Goal: Information Seeking & Learning: Learn about a topic

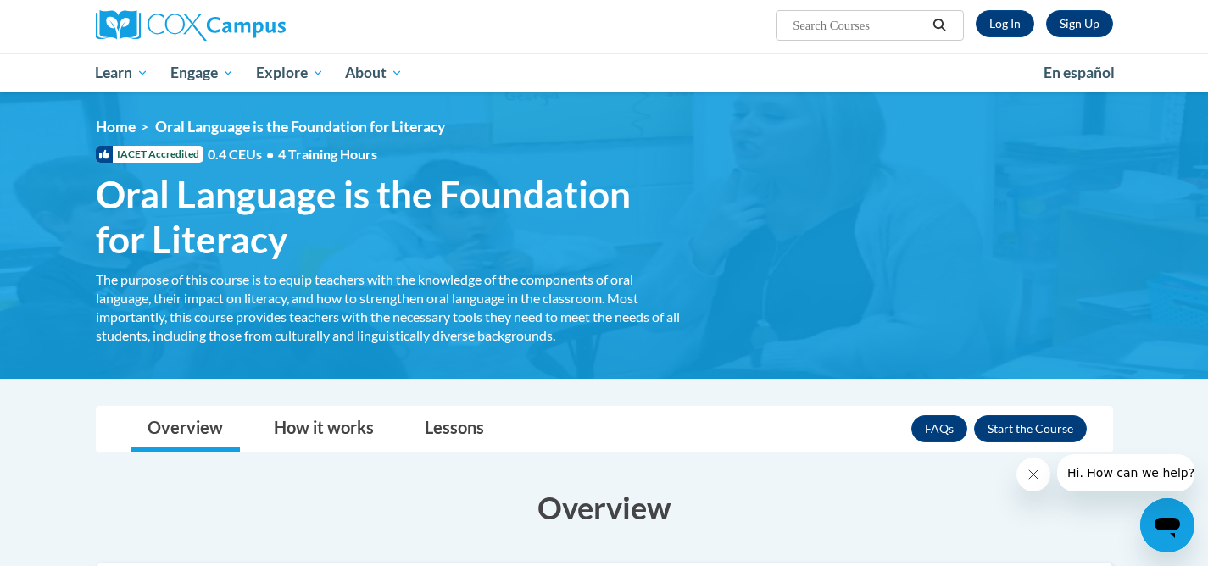
scroll to position [131, 0]
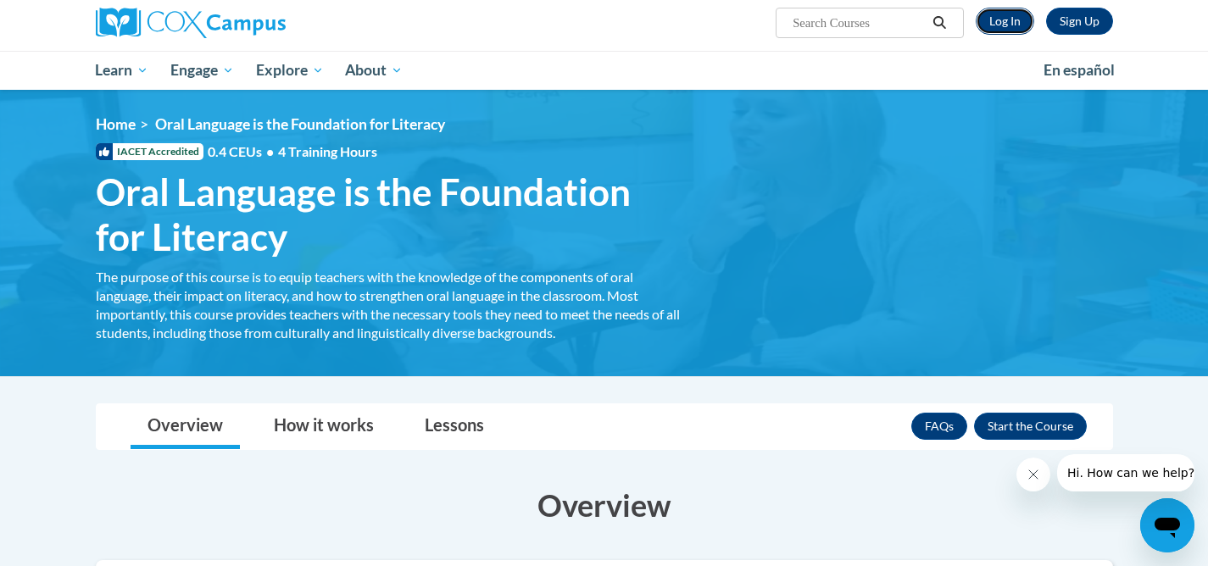
click at [1008, 19] on link "Log In" at bounding box center [1005, 21] width 59 height 27
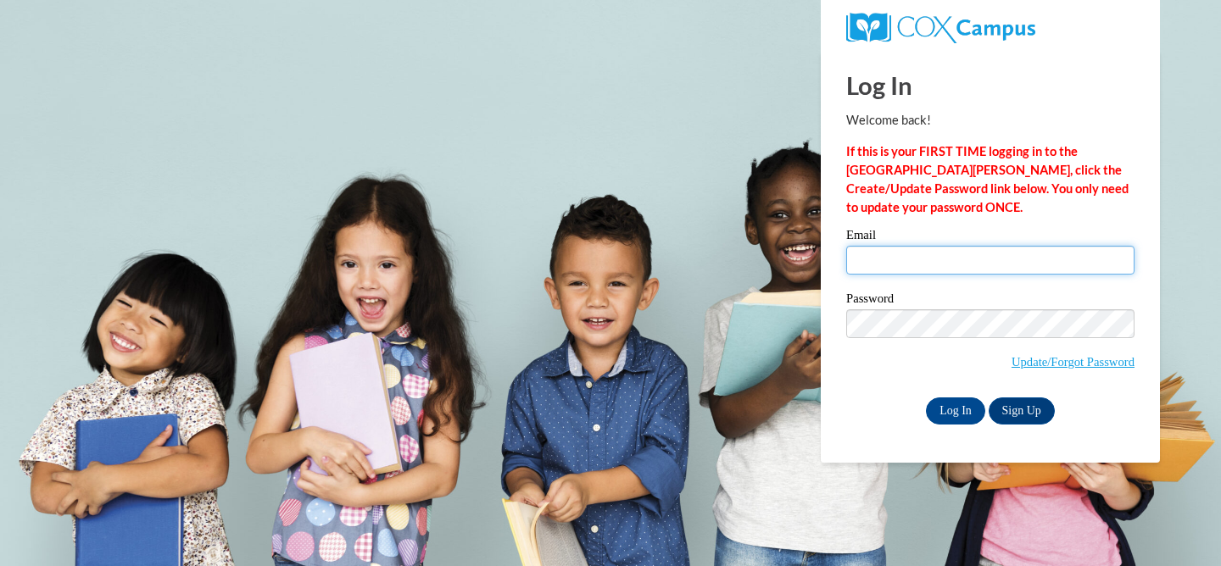
click at [887, 261] on input "Email" at bounding box center [990, 260] width 288 height 29
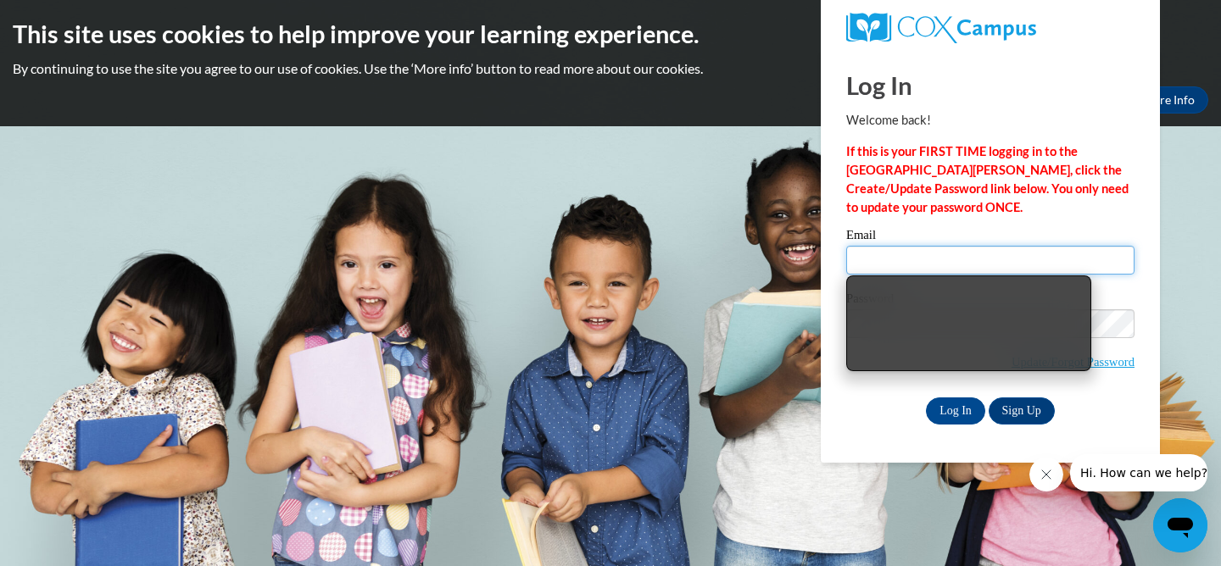
type input "irishv@uwplatt.edu"
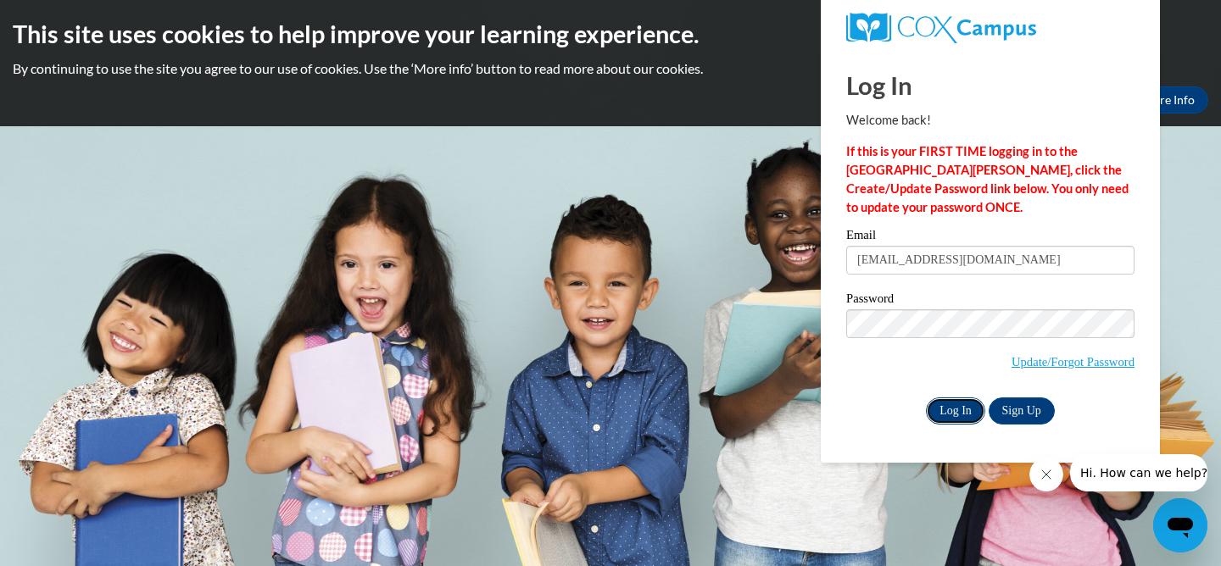
click at [946, 413] on input "Log In" at bounding box center [955, 411] width 59 height 27
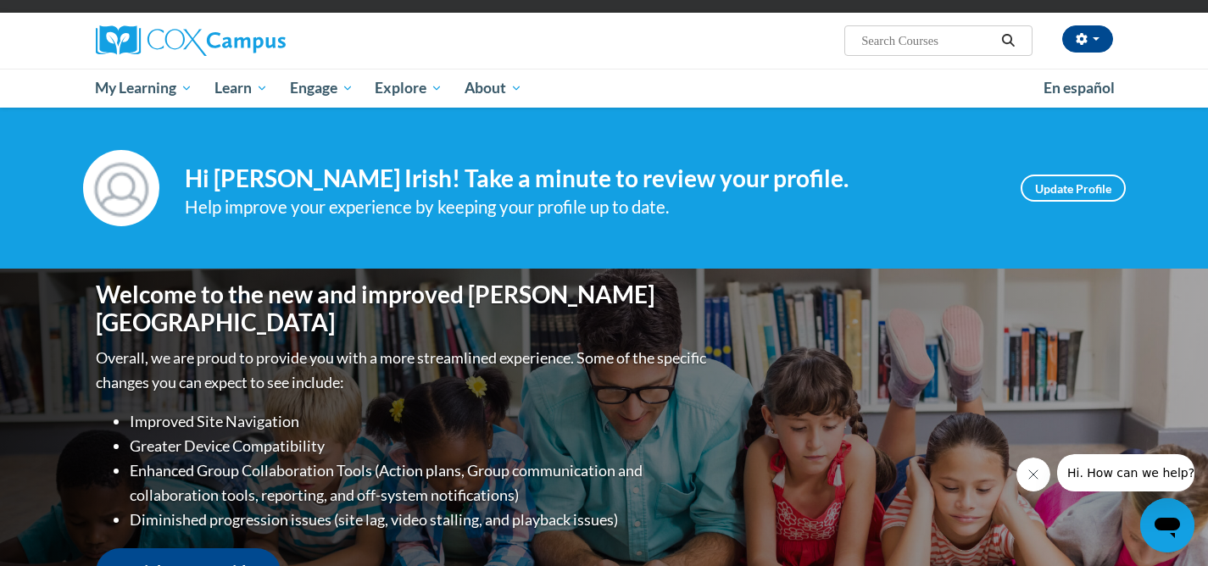
scroll to position [115, 0]
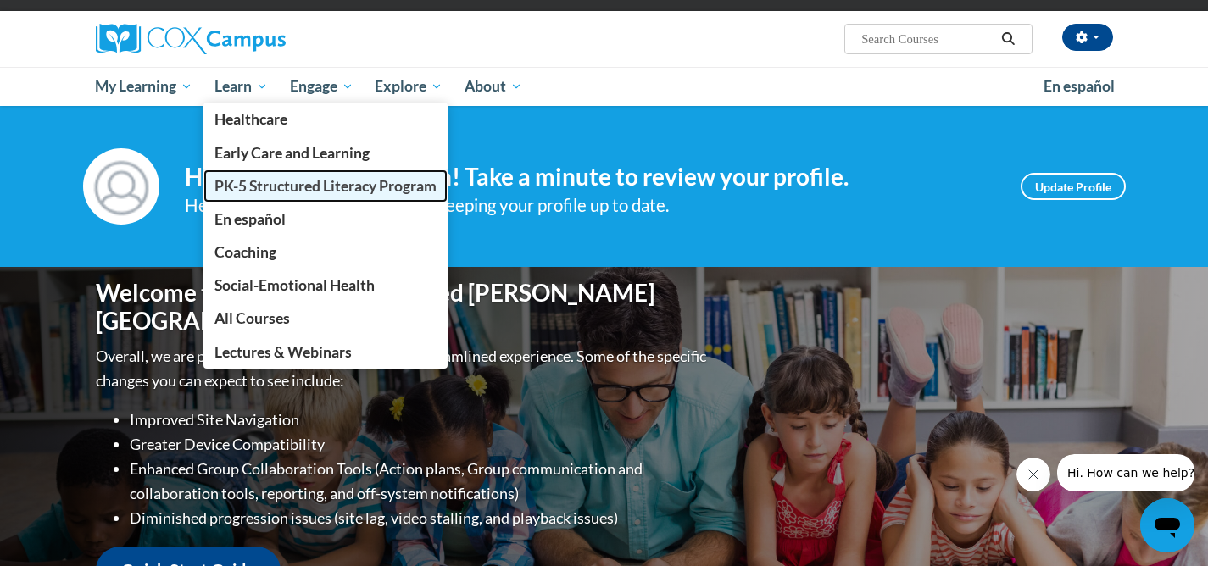
click at [273, 180] on span "PK-5 Structured Literacy Program" at bounding box center [326, 186] width 222 height 18
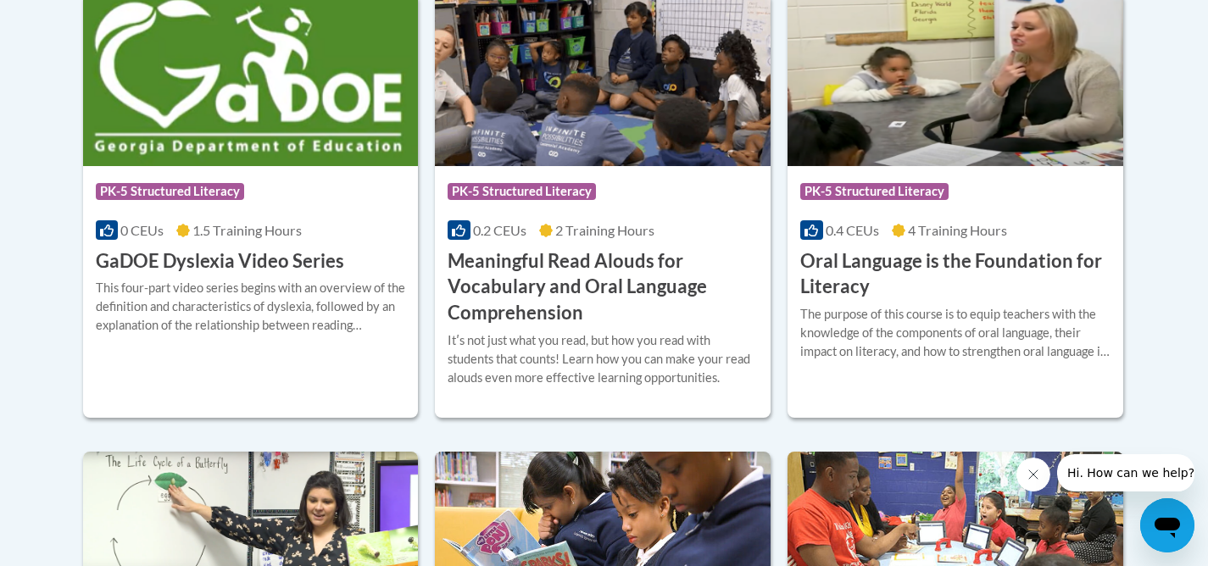
scroll to position [1210, 0]
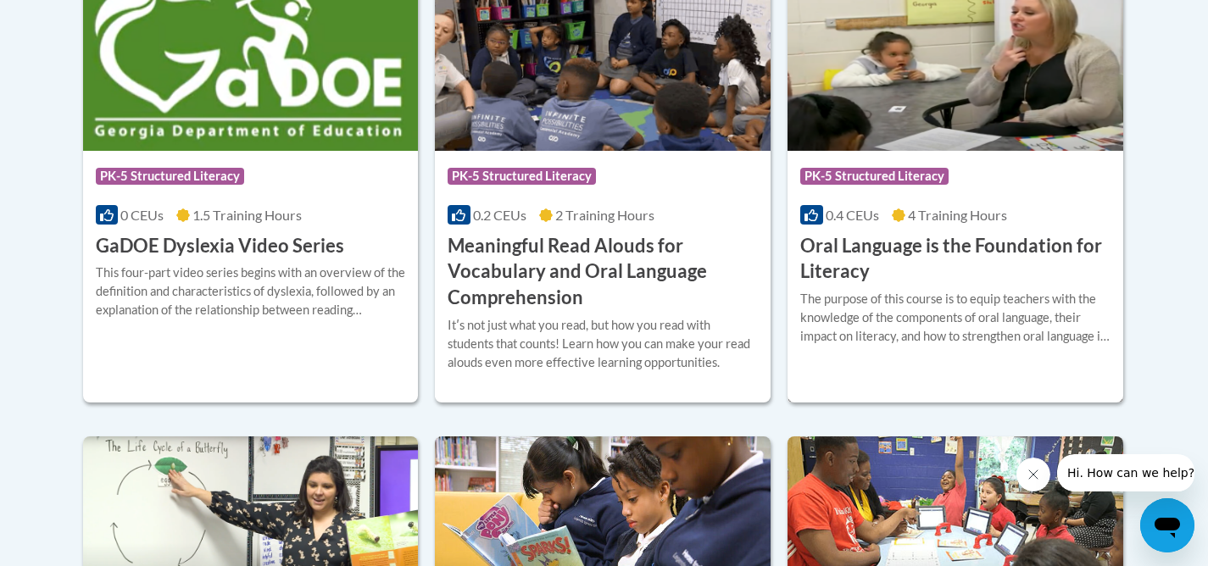
click at [989, 131] on img at bounding box center [956, 64] width 336 height 173
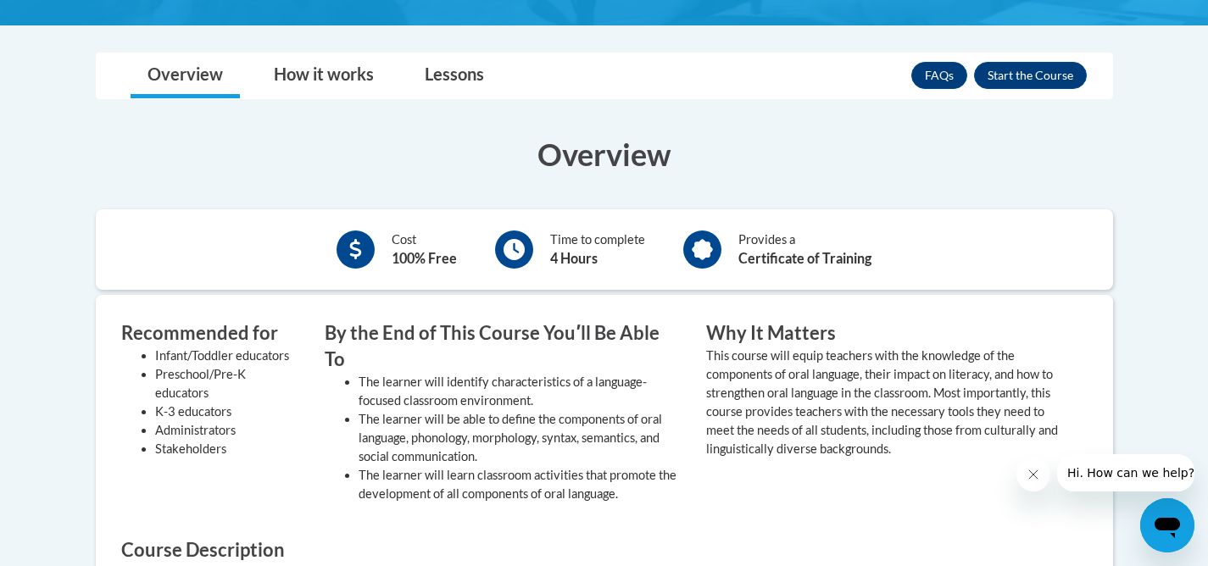
scroll to position [483, 0]
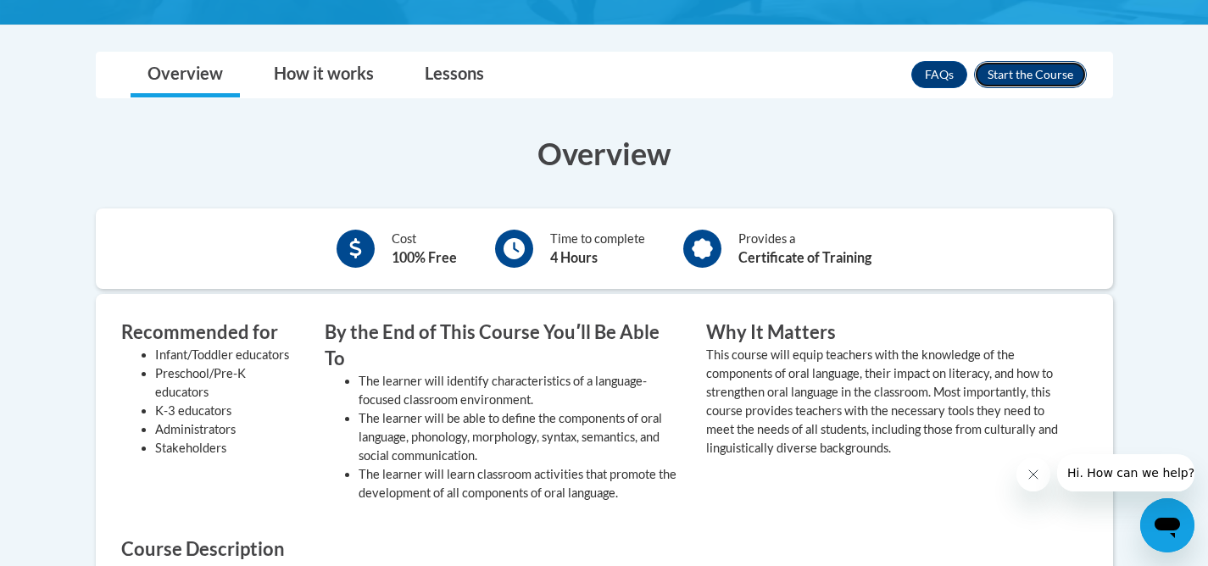
click at [1038, 75] on button "Enroll" at bounding box center [1030, 74] width 113 height 27
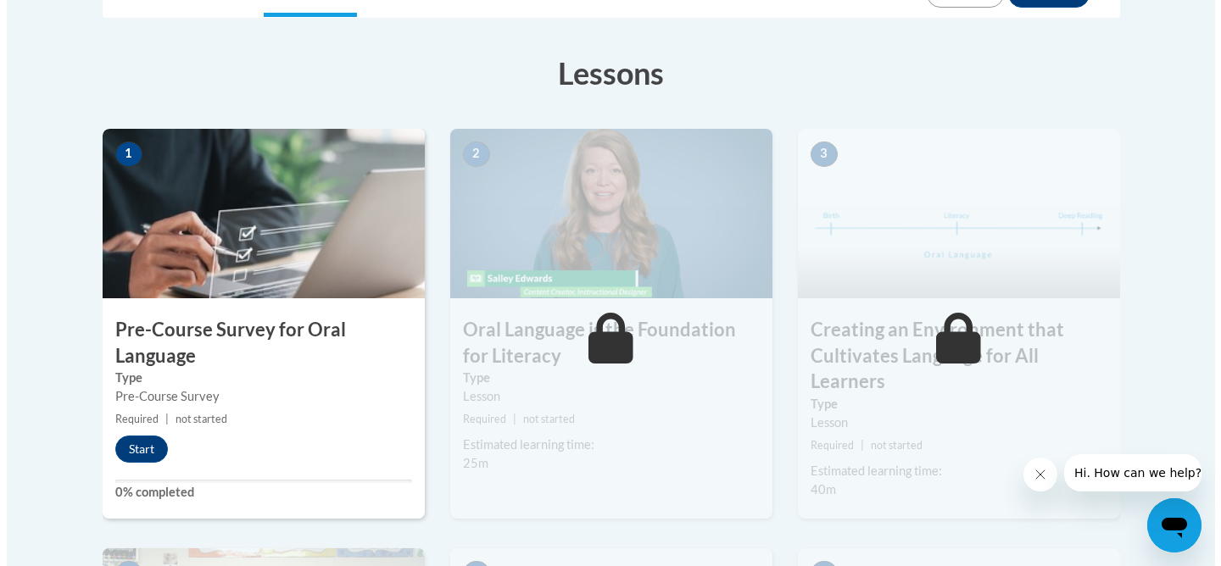
scroll to position [453, 0]
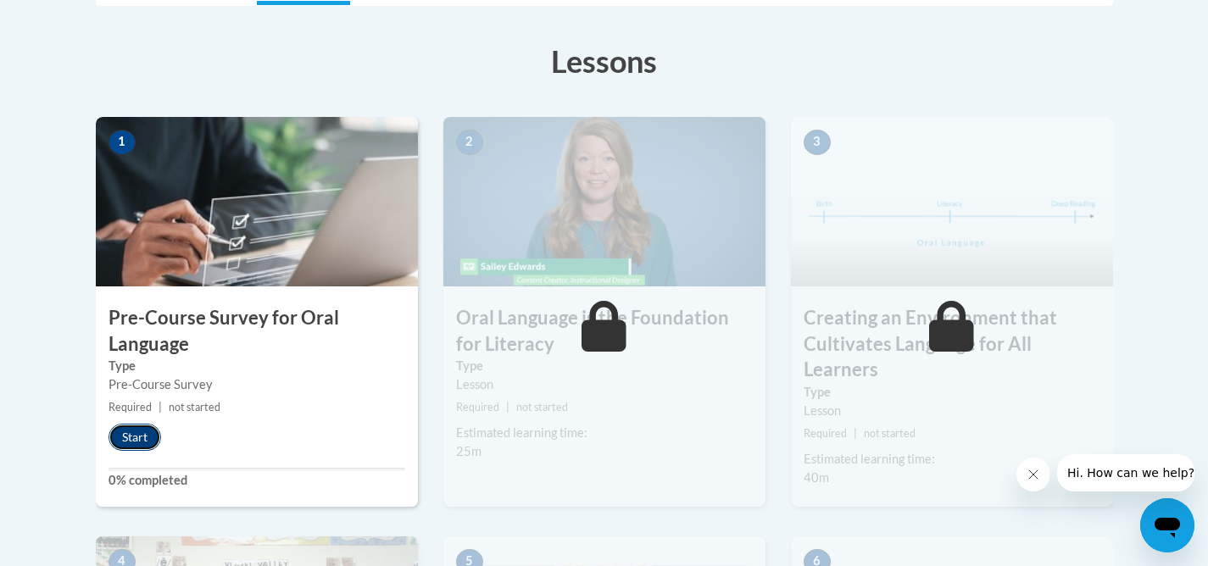
click at [139, 437] on button "Start" at bounding box center [135, 437] width 53 height 27
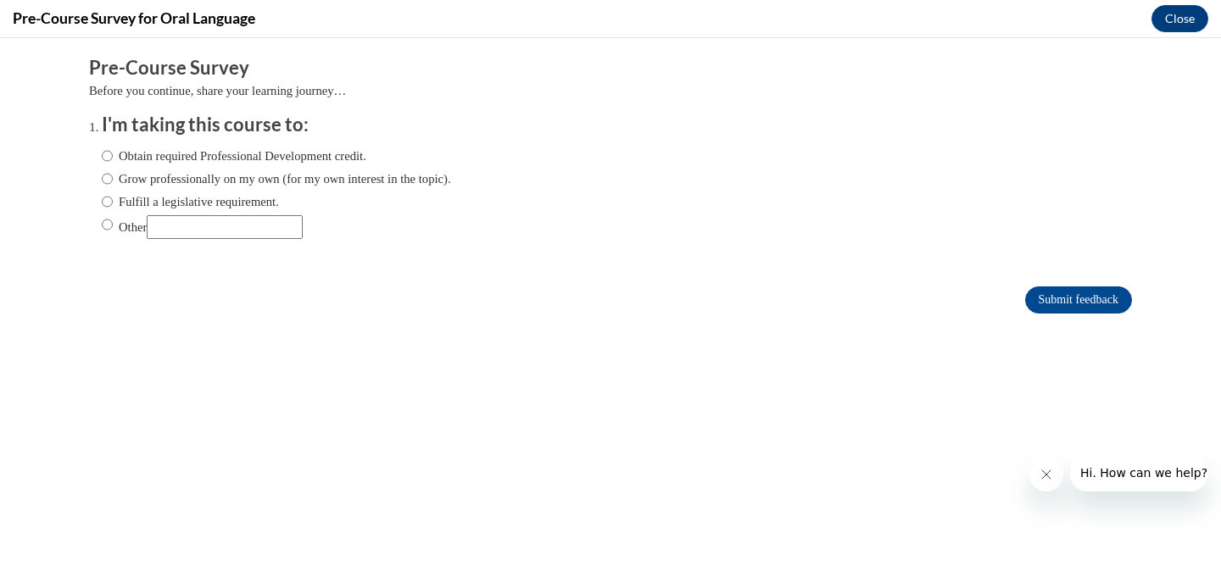
scroll to position [0, 0]
click at [102, 159] on input "Obtain required Professional Development credit." at bounding box center [107, 156] width 11 height 19
radio input "true"
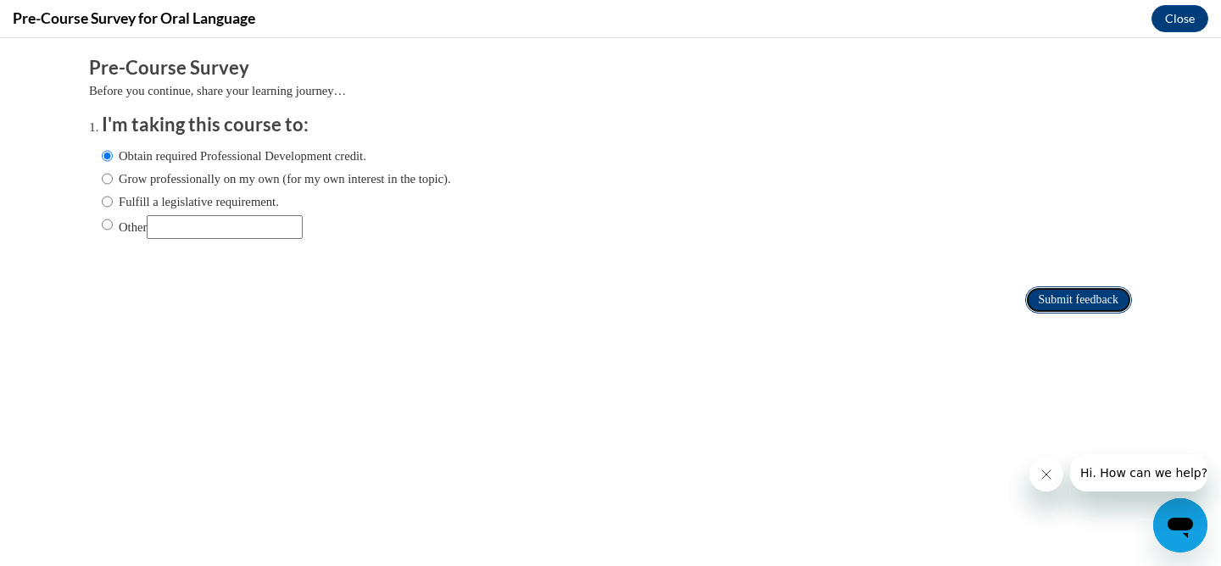
click at [1064, 302] on input "Submit feedback" at bounding box center [1078, 300] width 107 height 27
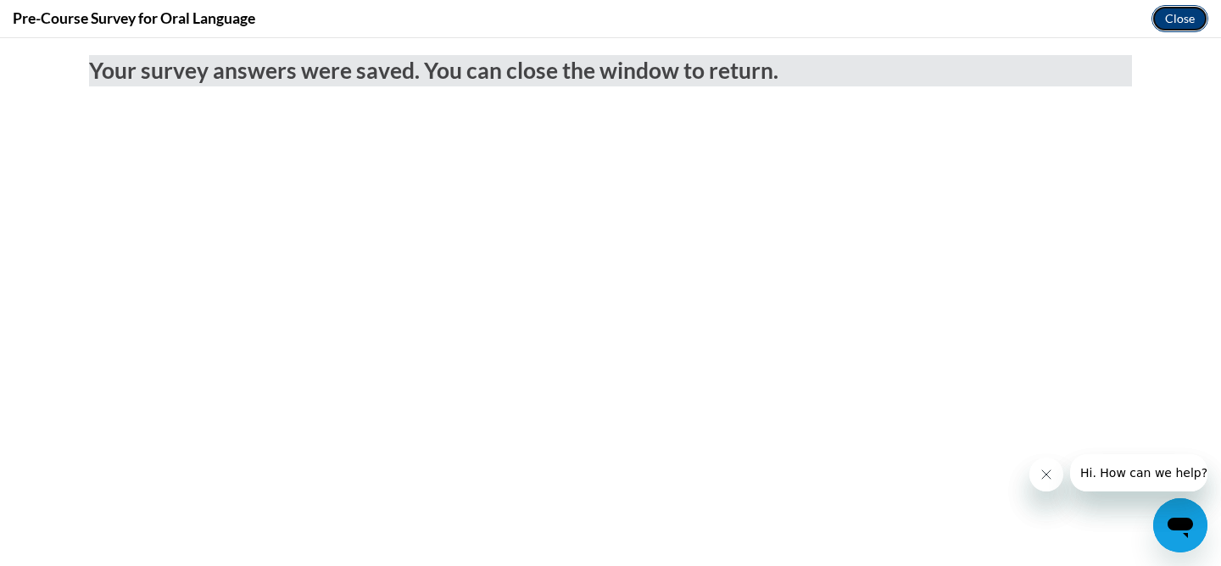
click at [1179, 20] on button "Close" at bounding box center [1179, 18] width 57 height 27
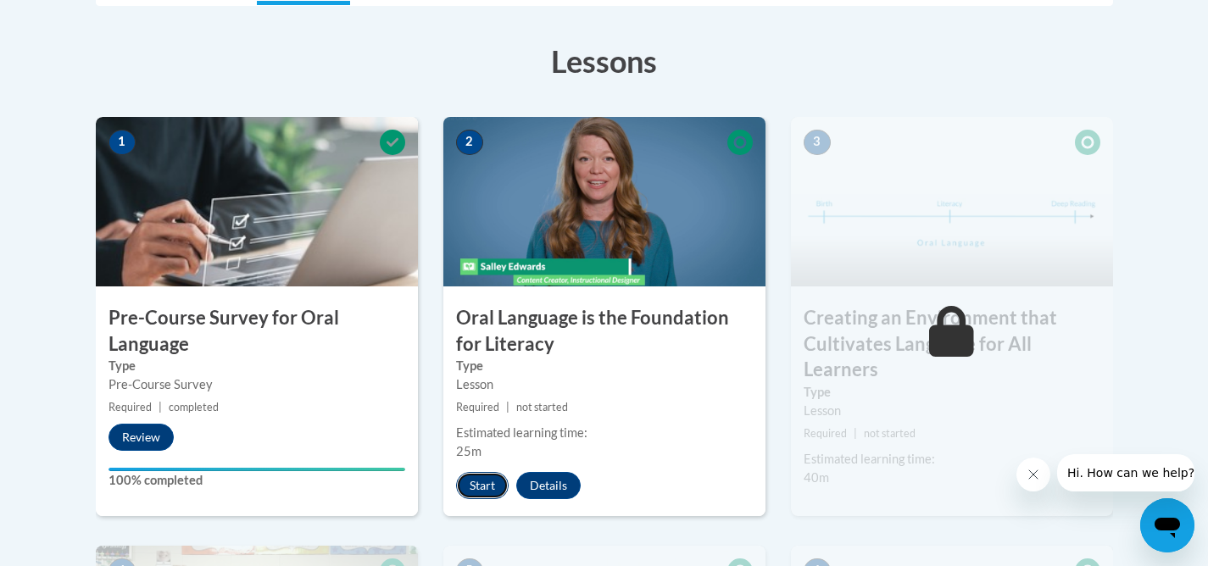
click at [481, 483] on button "Start" at bounding box center [482, 485] width 53 height 27
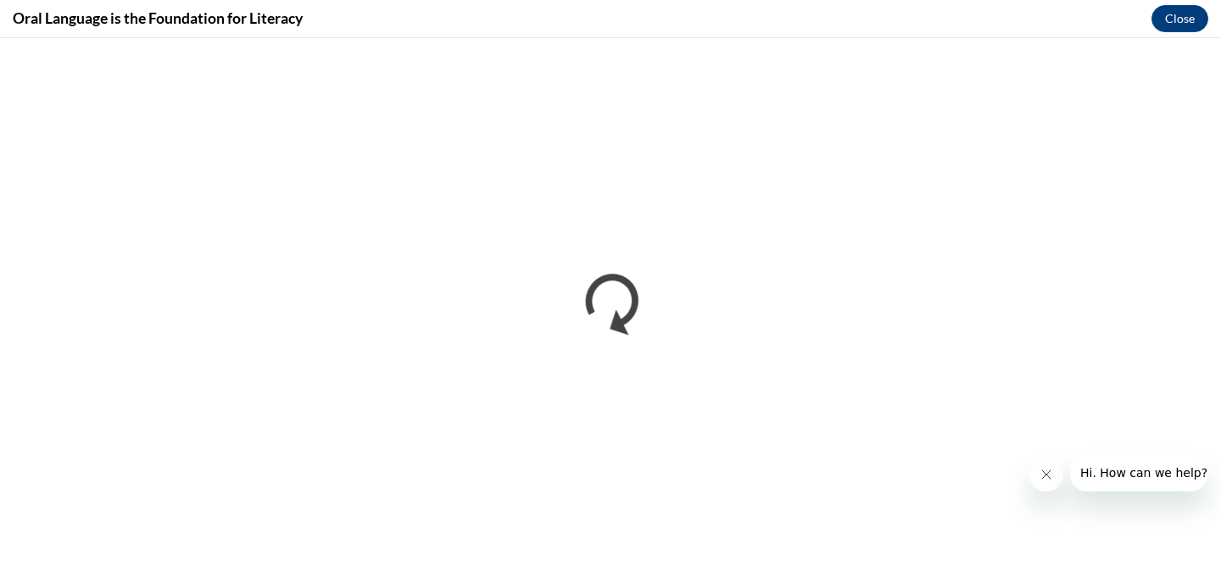
click at [1045, 482] on button "Close message from company" at bounding box center [1046, 475] width 34 height 34
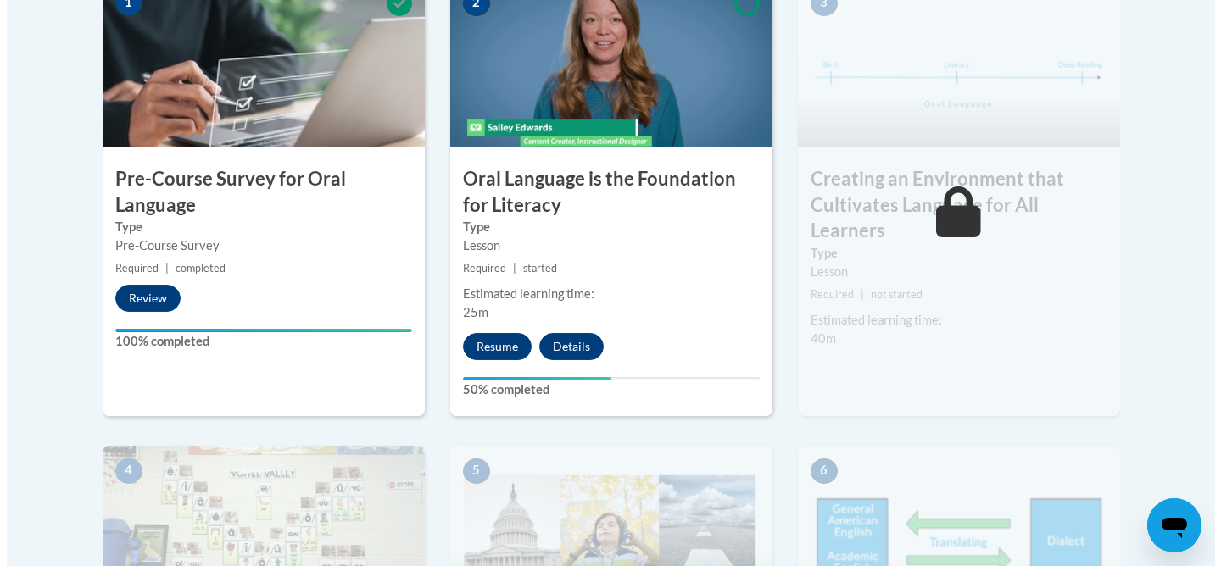
scroll to position [582, 0]
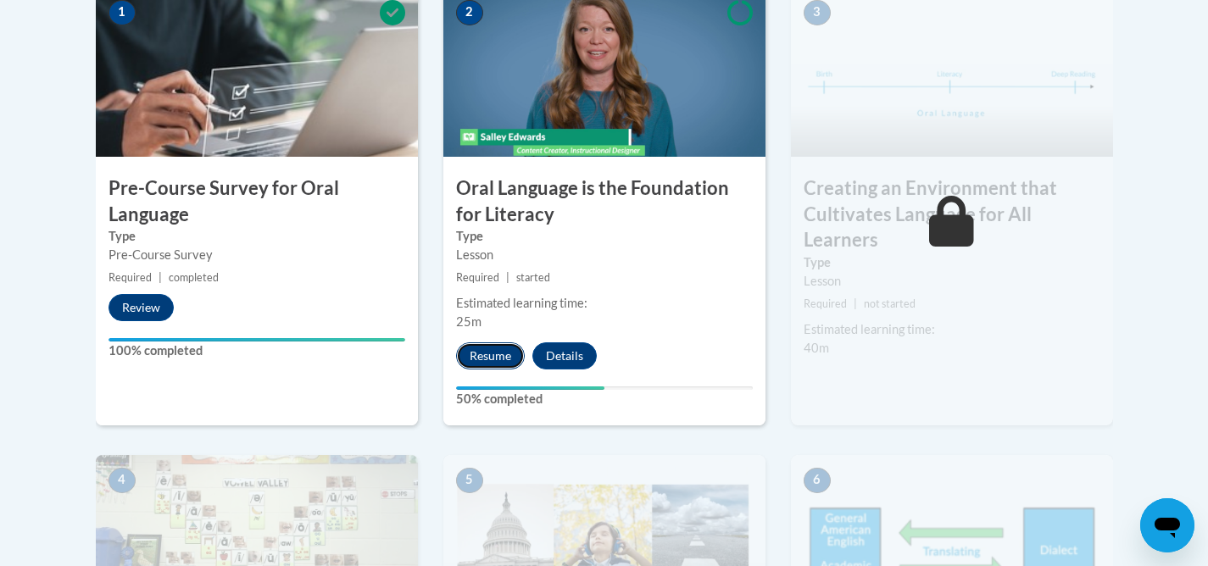
click at [476, 361] on button "Resume" at bounding box center [490, 356] width 69 height 27
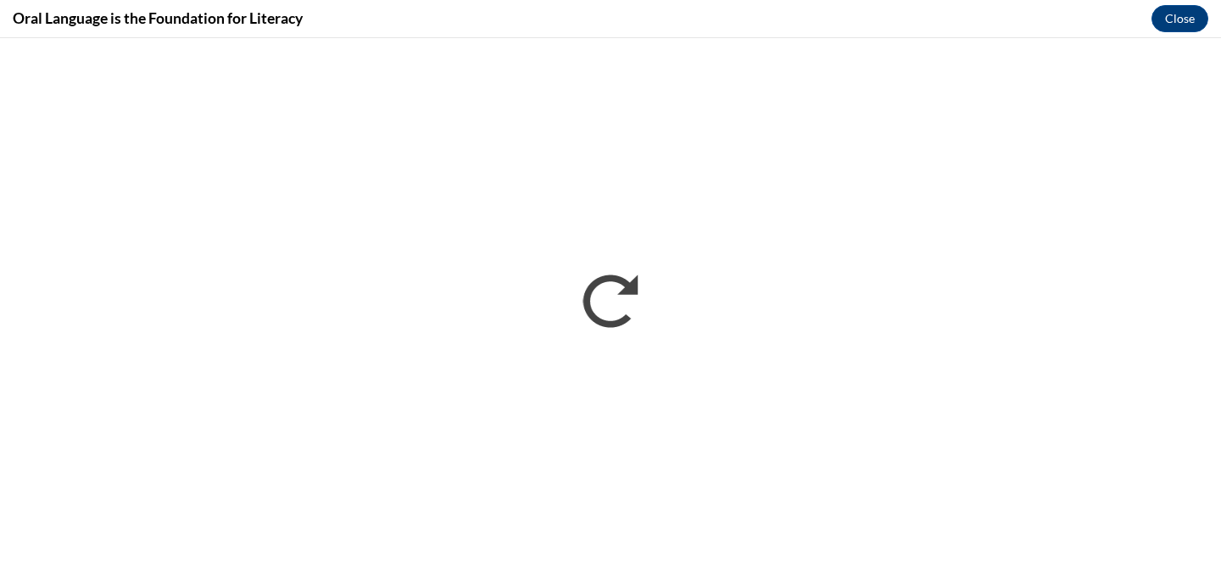
scroll to position [0, 0]
